Goal: Navigation & Orientation: Go to known website

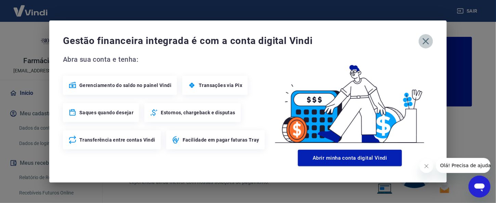
click at [427, 42] on icon "button" at bounding box center [425, 41] width 11 height 11
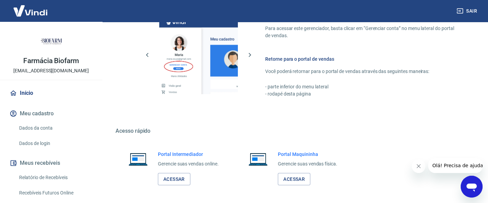
scroll to position [413, 0]
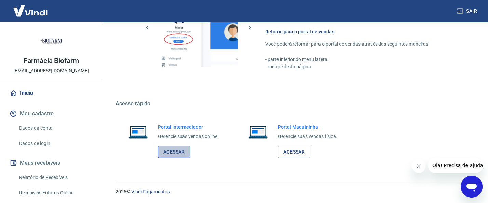
click at [178, 151] on link "Acessar" at bounding box center [174, 152] width 32 height 13
